Goal: Information Seeking & Learning: Learn about a topic

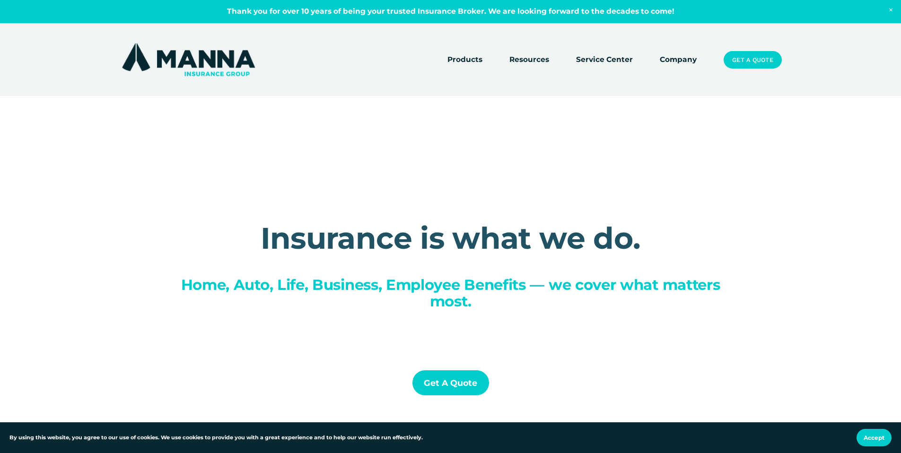
click at [669, 57] on link "Company" at bounding box center [678, 59] width 37 height 13
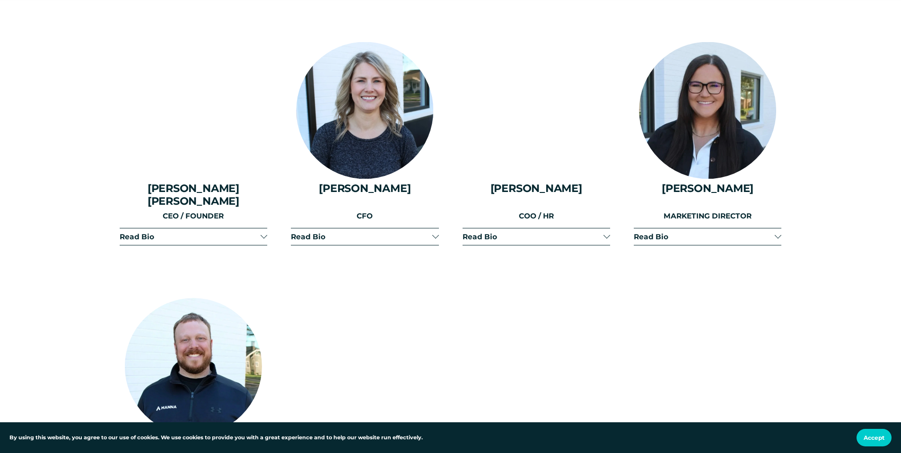
scroll to position [1243, 0]
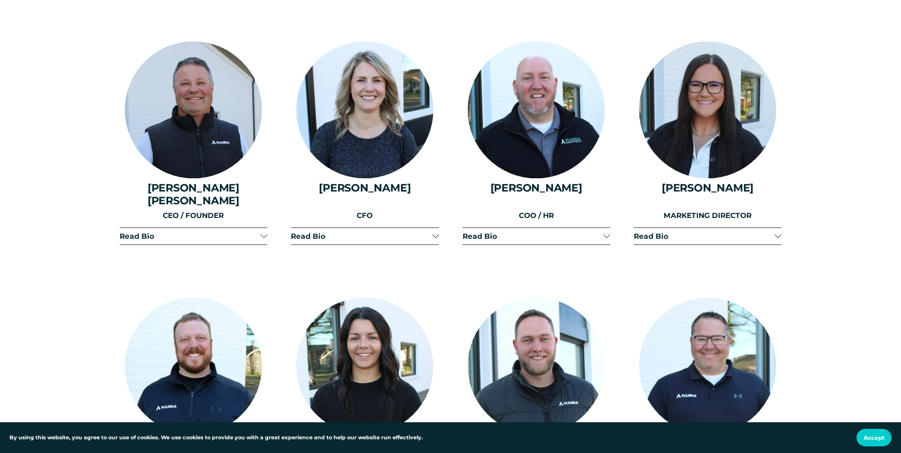
click at [778, 232] on div at bounding box center [778, 235] width 7 height 7
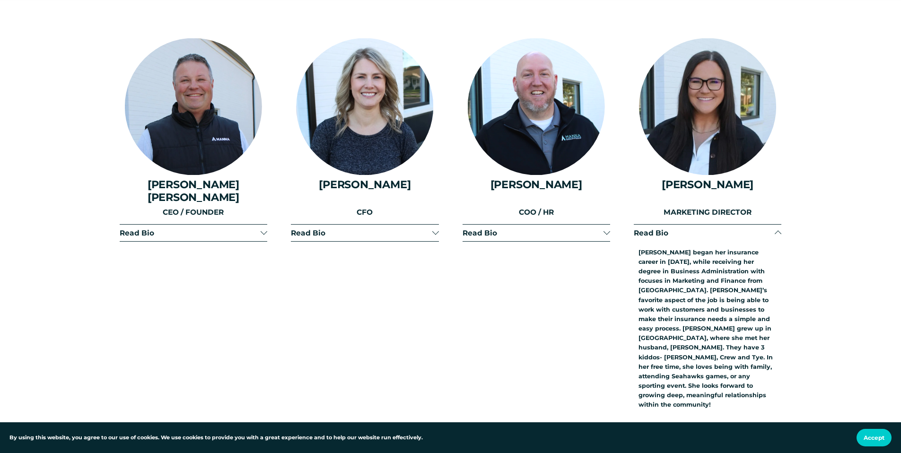
scroll to position [1326, 0]
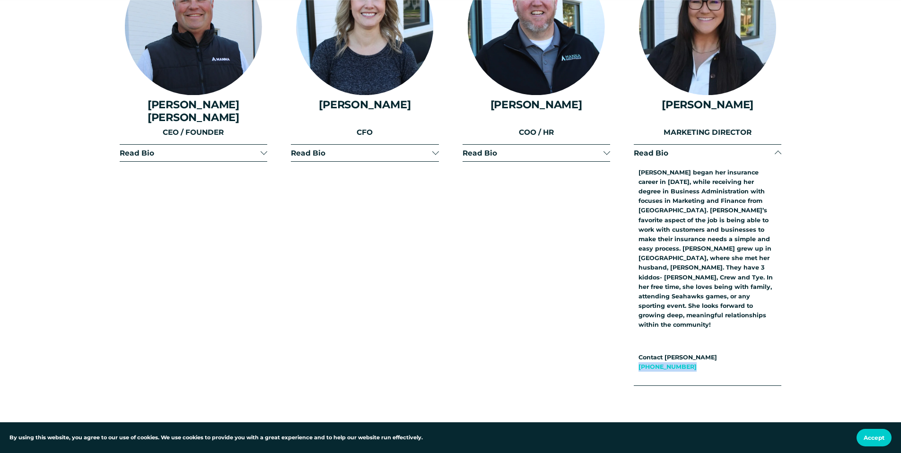
click at [266, 149] on div at bounding box center [264, 152] width 7 height 7
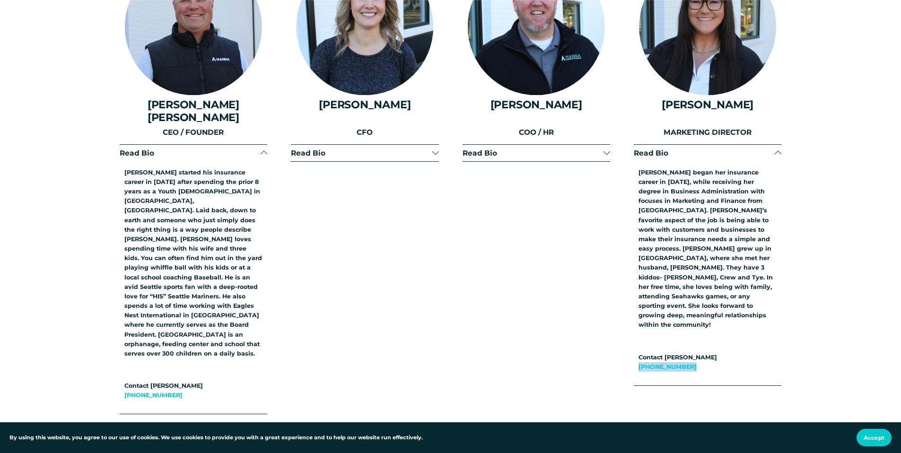
click at [266, 149] on div at bounding box center [264, 152] width 7 height 7
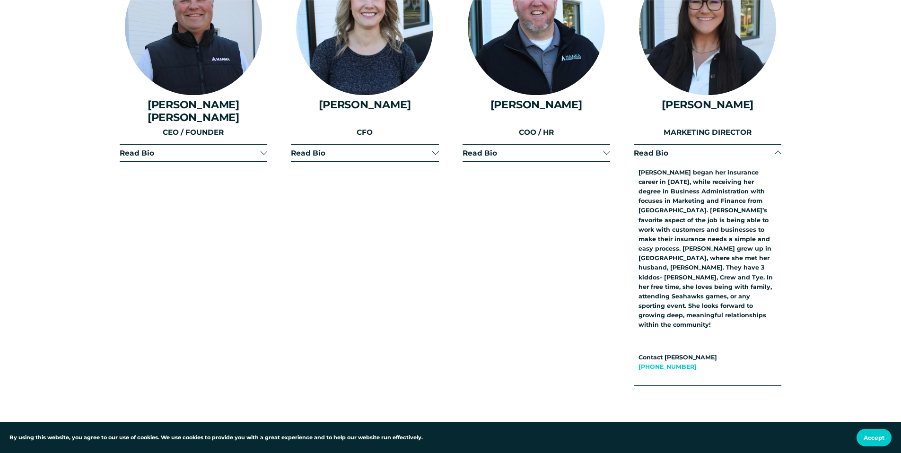
click at [551, 225] on div "Read Bio [PERSON_NAME] started with Manna Insurance Group in [DATE], after bein…" at bounding box center [537, 265] width 148 height 242
